Goal: Find specific page/section: Find specific page/section

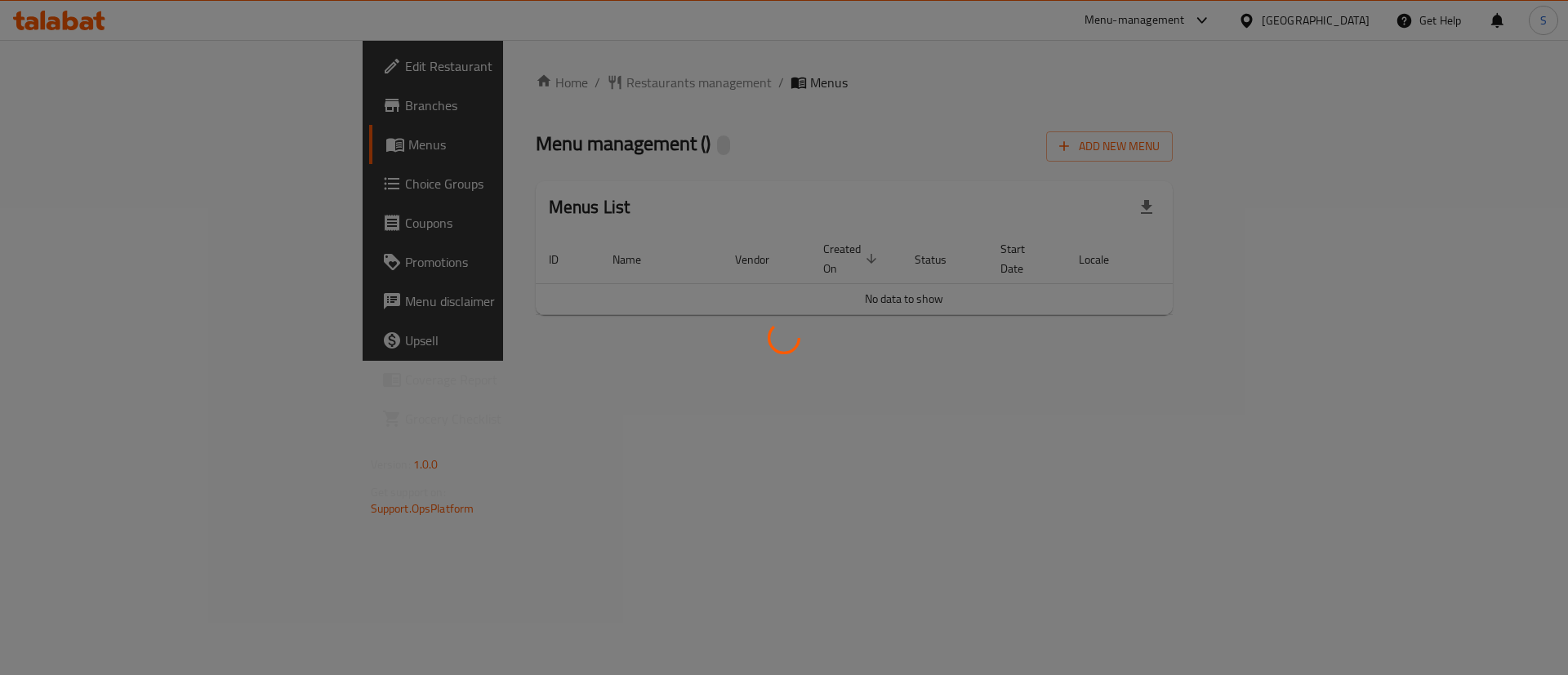
click at [1350, 49] on div at bounding box center [784, 337] width 1568 height 675
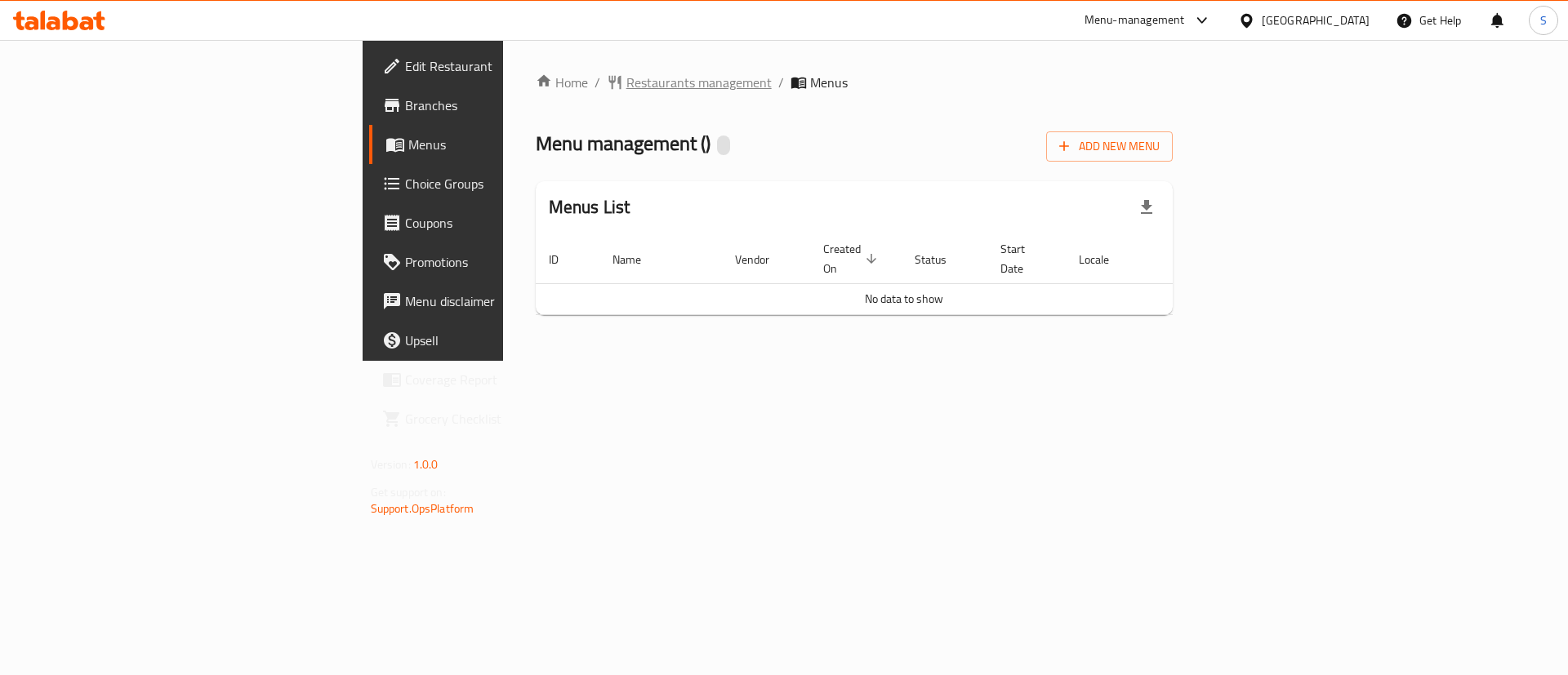
click at [626, 90] on span "Restaurants management" at bounding box center [699, 82] width 145 height 19
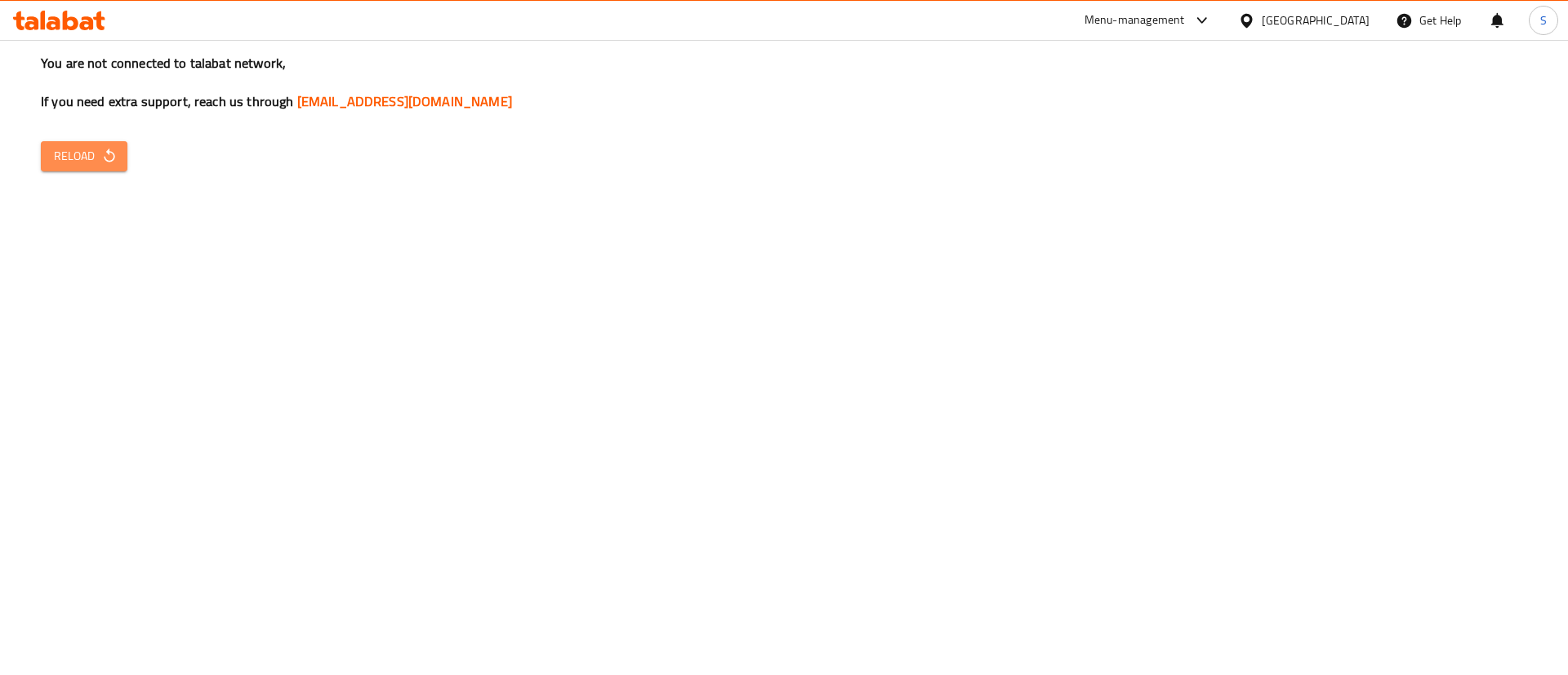
click at [103, 146] on span "Reload" at bounding box center [84, 156] width 61 height 20
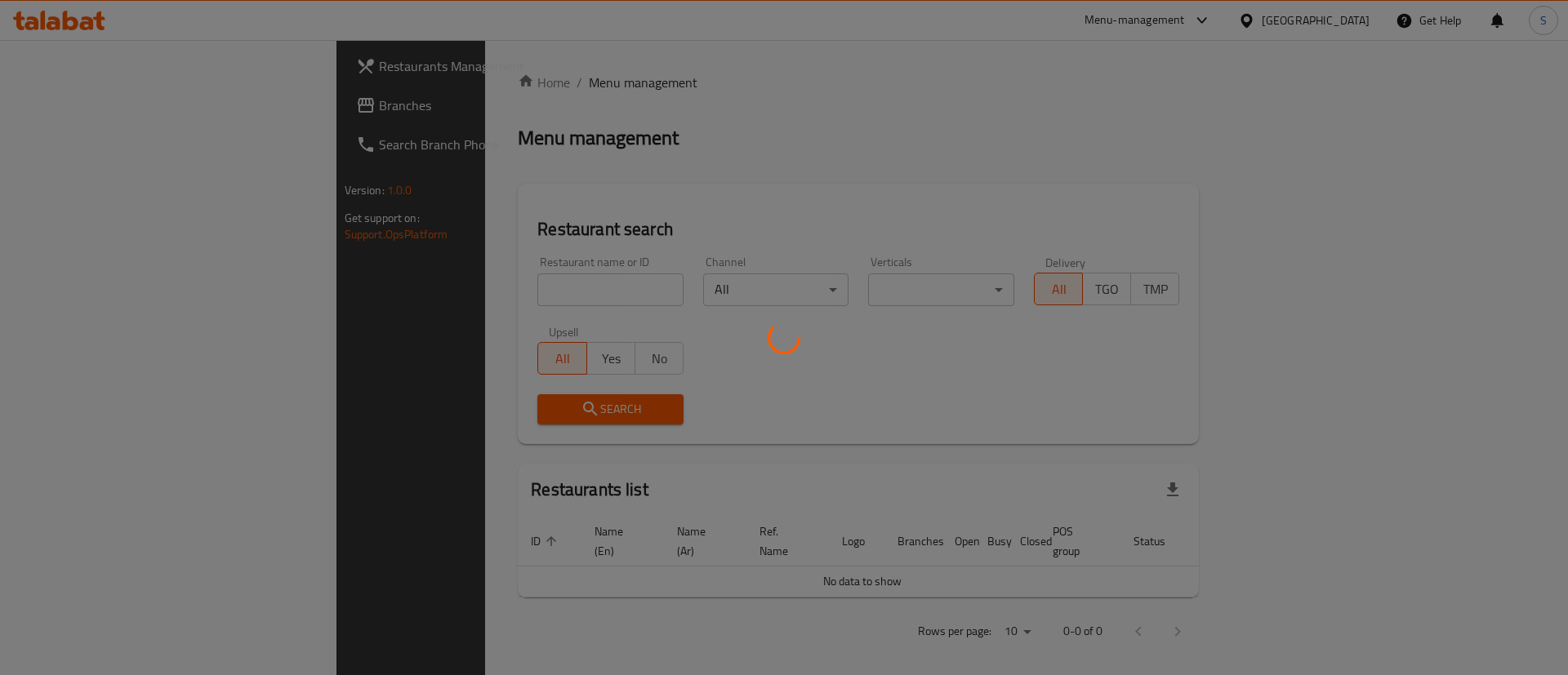
click at [79, 113] on div at bounding box center [784, 337] width 1568 height 675
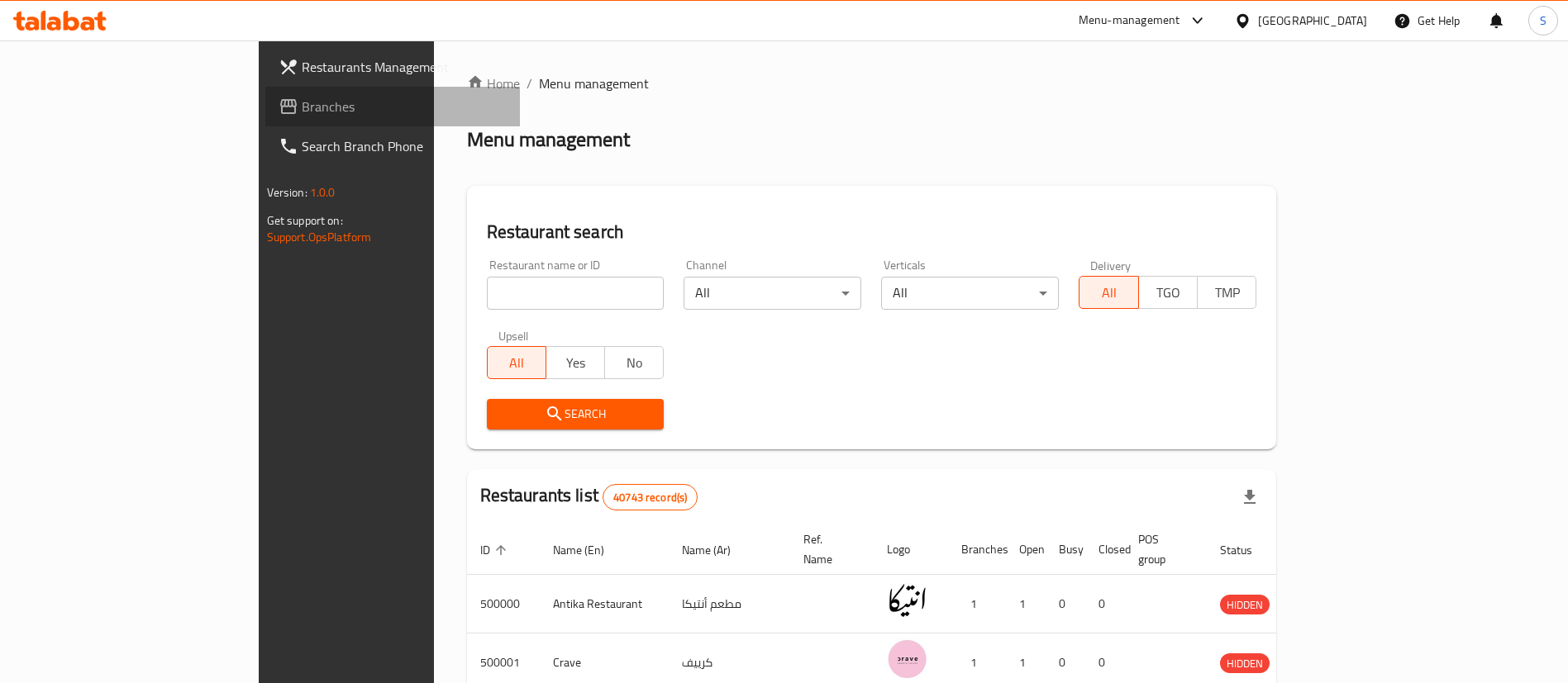
click at [302, 108] on span "Branches" at bounding box center [404, 106] width 206 height 20
